Goal: Check status: Check status

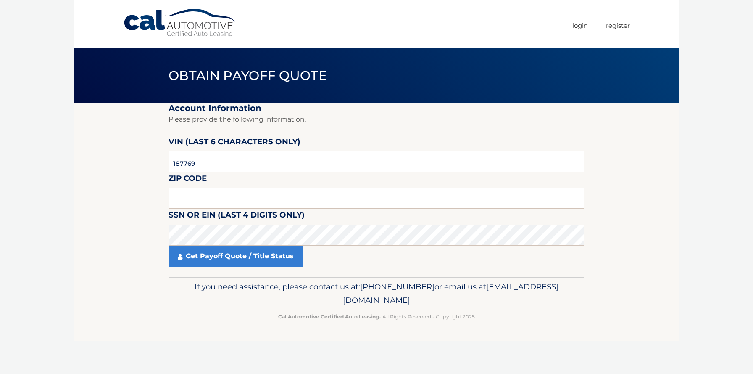
type input "187769"
type input "19074"
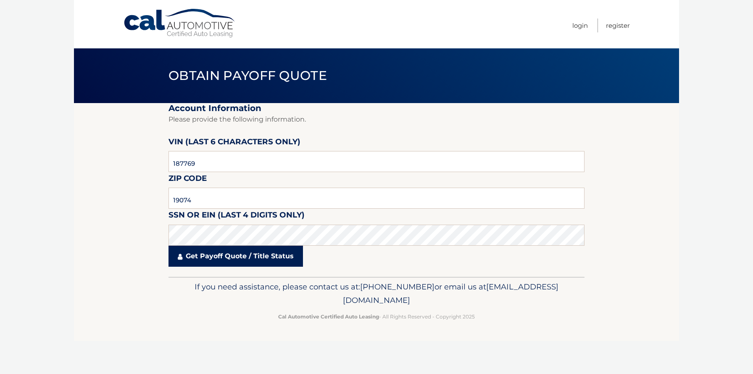
click at [246, 256] on link "Get Payoff Quote / Title Status" at bounding box center [236, 256] width 135 height 21
click at [224, 256] on link "Get Payoff Quote / Title Status" at bounding box center [236, 256] width 135 height 21
click at [226, 256] on link "Get Payoff Quote / Title Status" at bounding box center [236, 256] width 135 height 21
click at [227, 257] on link "Get Payoff Quote / Title Status" at bounding box center [236, 256] width 135 height 21
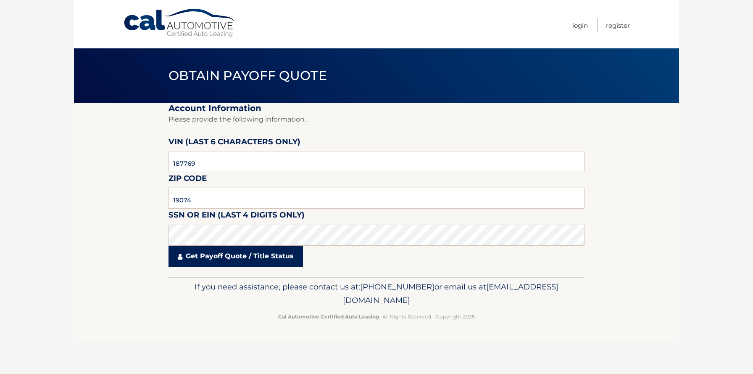
click at [227, 257] on link "Get Payoff Quote / Title Status" at bounding box center [236, 256] width 135 height 21
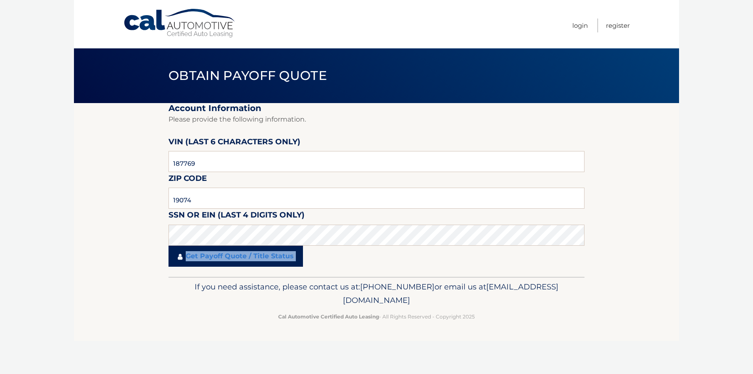
click at [227, 257] on link "Get Payoff Quote / Title Status" at bounding box center [236, 256] width 135 height 21
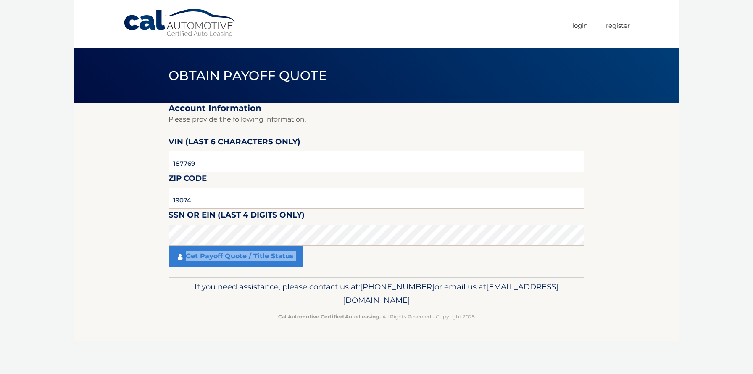
click at [191, 288] on p "If you need assistance, please contact us at: 609-807-3200 or email us at Custo…" at bounding box center [376, 293] width 405 height 27
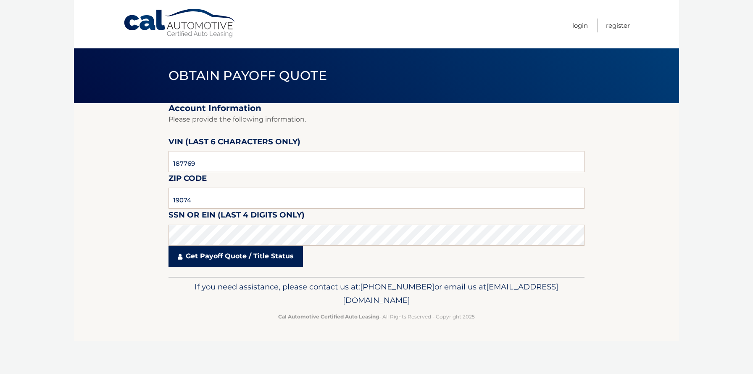
click at [210, 247] on link "Get Payoff Quote / Title Status" at bounding box center [236, 256] width 135 height 21
click at [187, 258] on link "Get Payoff Quote / Title Status" at bounding box center [236, 256] width 135 height 21
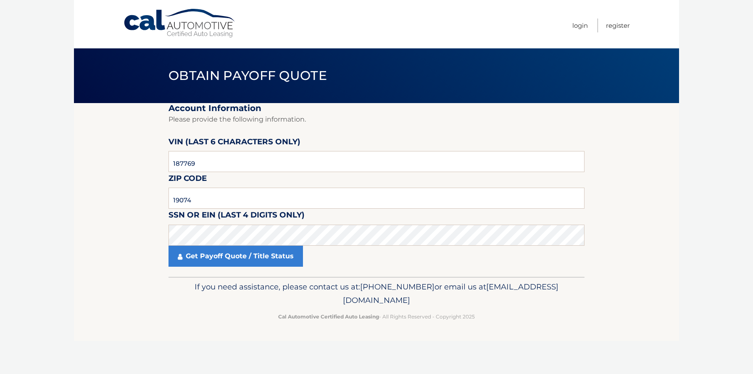
click at [178, 26] on link "Cal Automotive" at bounding box center [180, 23] width 114 height 30
click at [205, 161] on input "text" at bounding box center [377, 161] width 416 height 21
type input "187769"
type input "19074"
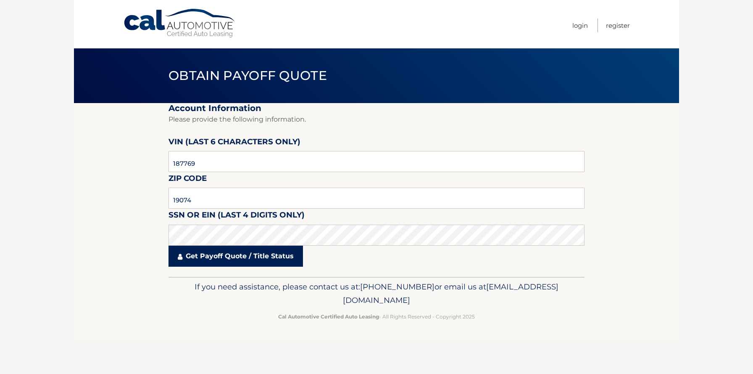
click at [232, 257] on link "Get Payoff Quote / Title Status" at bounding box center [236, 256] width 135 height 21
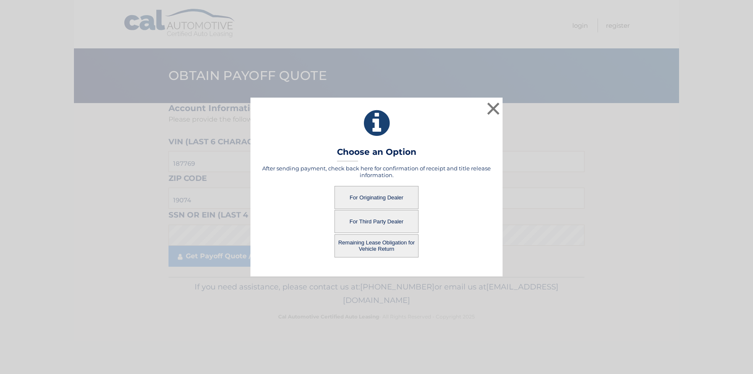
click at [373, 197] on button "For Originating Dealer" at bounding box center [377, 197] width 84 height 23
click at [371, 196] on button "For Originating Dealer" at bounding box center [377, 197] width 84 height 23
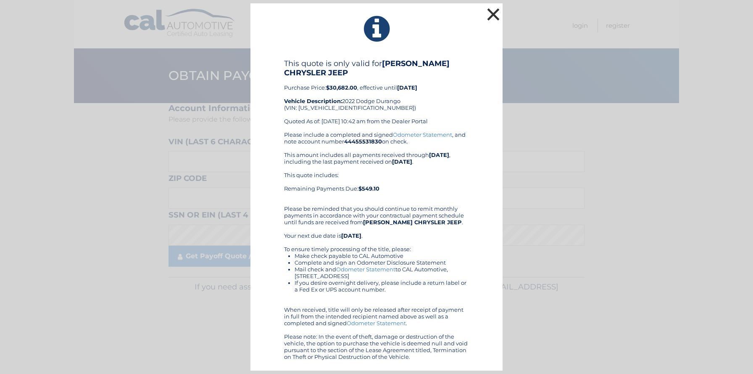
click at [496, 10] on button "×" at bounding box center [493, 14] width 17 height 17
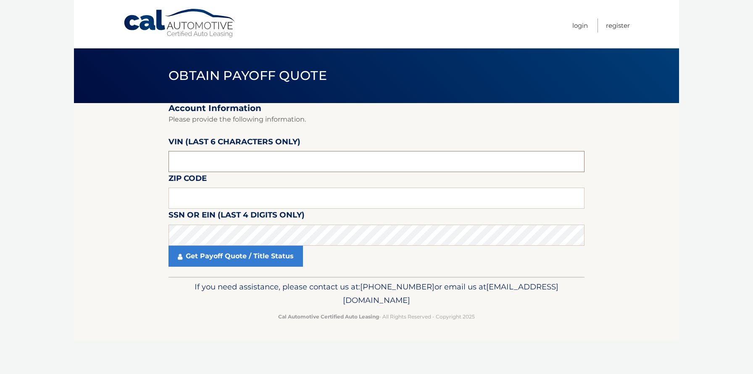
click at [209, 158] on input "text" at bounding box center [377, 161] width 416 height 21
type input "187769"
type input "19074"
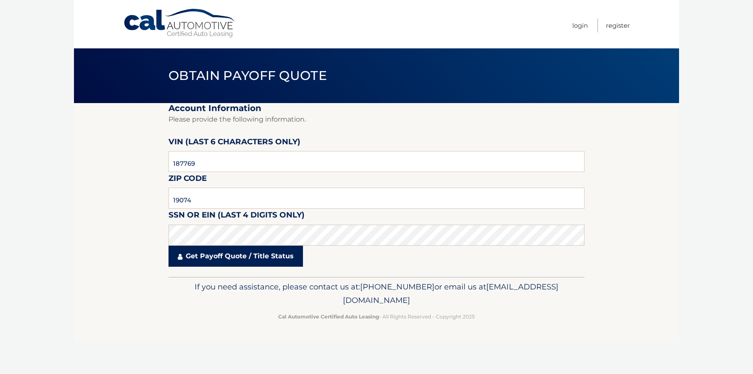
click at [253, 256] on link "Get Payoff Quote / Title Status" at bounding box center [236, 256] width 135 height 21
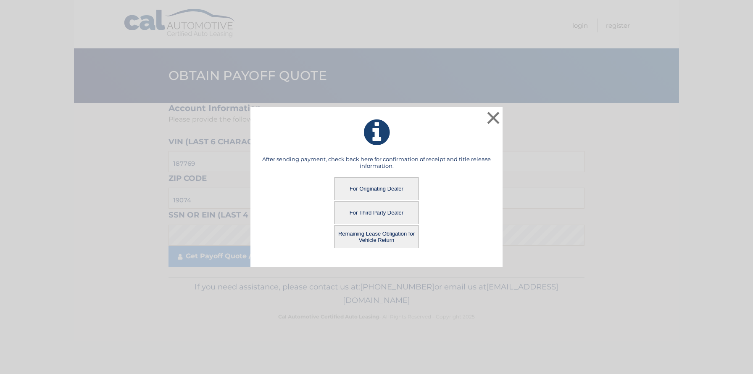
click at [368, 238] on button "Remaining Lease Obligation for Vehicle Return" at bounding box center [377, 236] width 84 height 23
click at [373, 238] on button "Remaining Lease Obligation for Vehicle Return" at bounding box center [377, 236] width 84 height 23
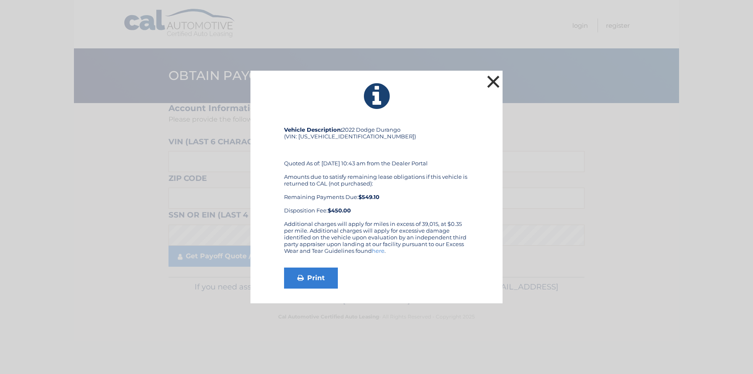
click at [496, 81] on button "×" at bounding box center [493, 81] width 17 height 17
